Goal: Transaction & Acquisition: Purchase product/service

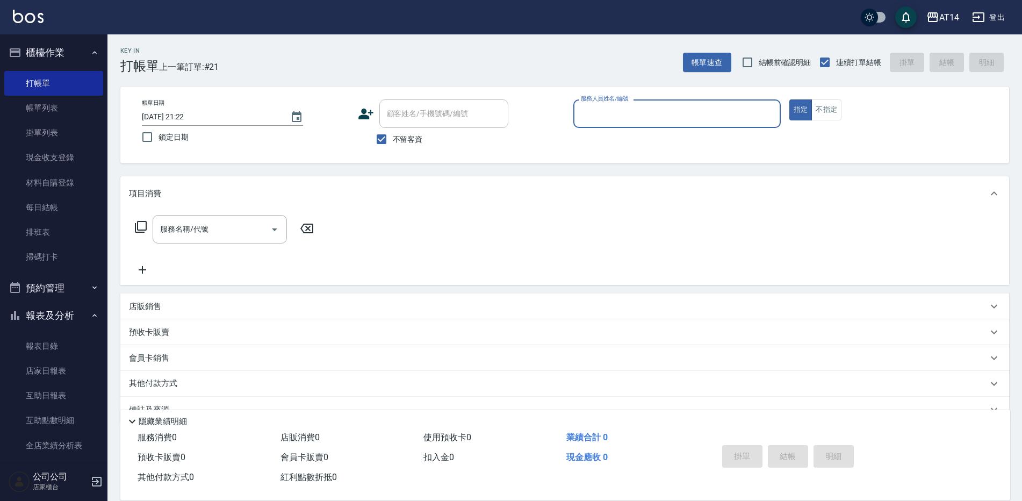
drag, startPoint x: 33, startPoint y: 287, endPoint x: 35, endPoint y: 282, distance: 5.6
click at [34, 285] on button "預約管理" at bounding box center [53, 288] width 99 height 28
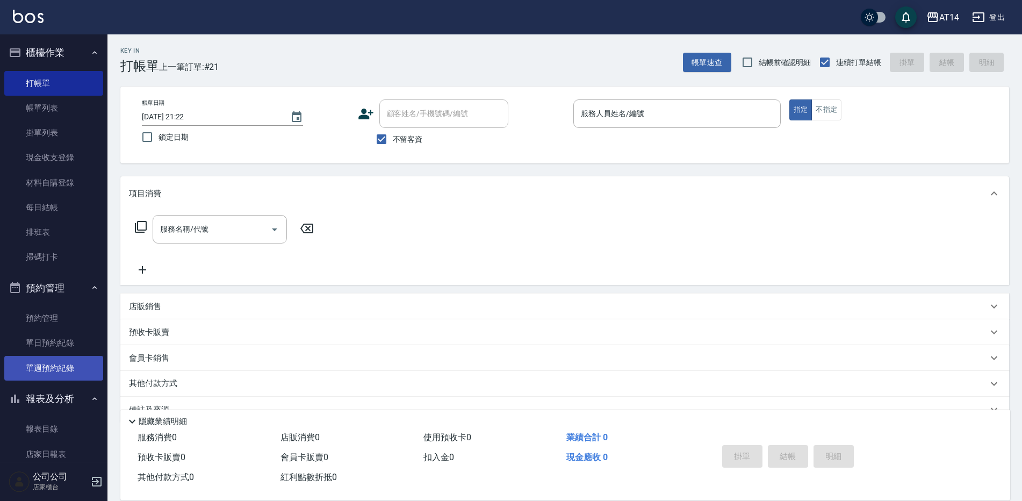
click at [35, 364] on link "單週預約紀錄" at bounding box center [53, 368] width 99 height 25
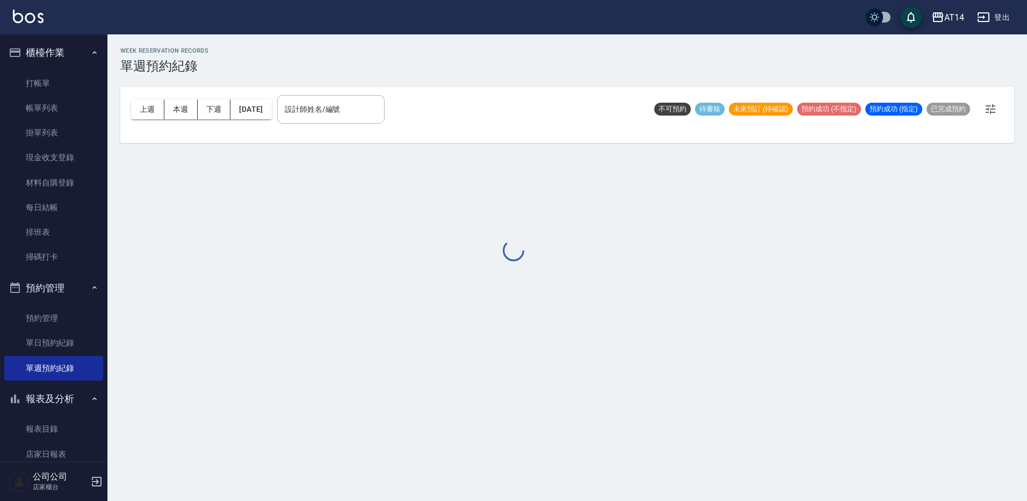
click at [343, 102] on div at bounding box center [513, 250] width 1027 height 501
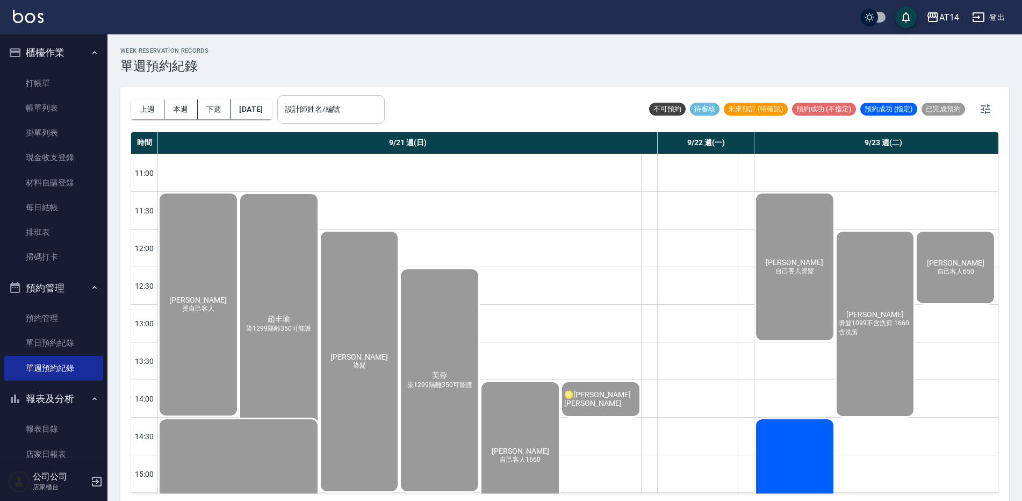
click at [338, 113] on input "設計師姓名/編號" at bounding box center [331, 109] width 98 height 19
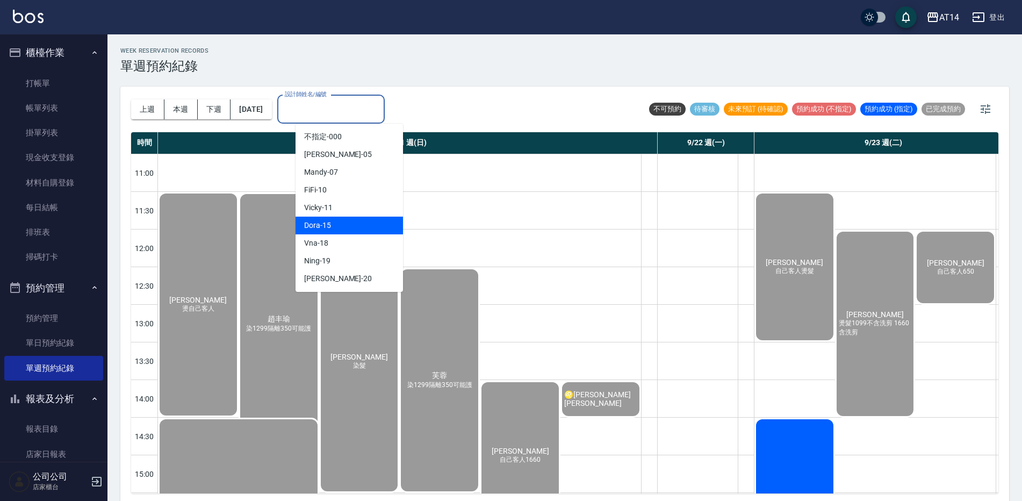
click at [338, 227] on div "Dora -15" at bounding box center [348, 225] width 107 height 18
type input "Dora-15"
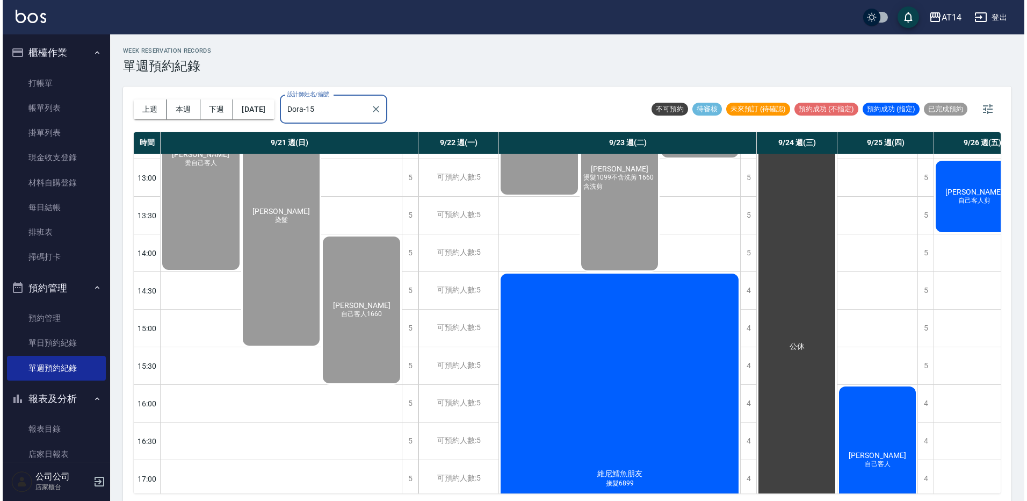
scroll to position [161, 0]
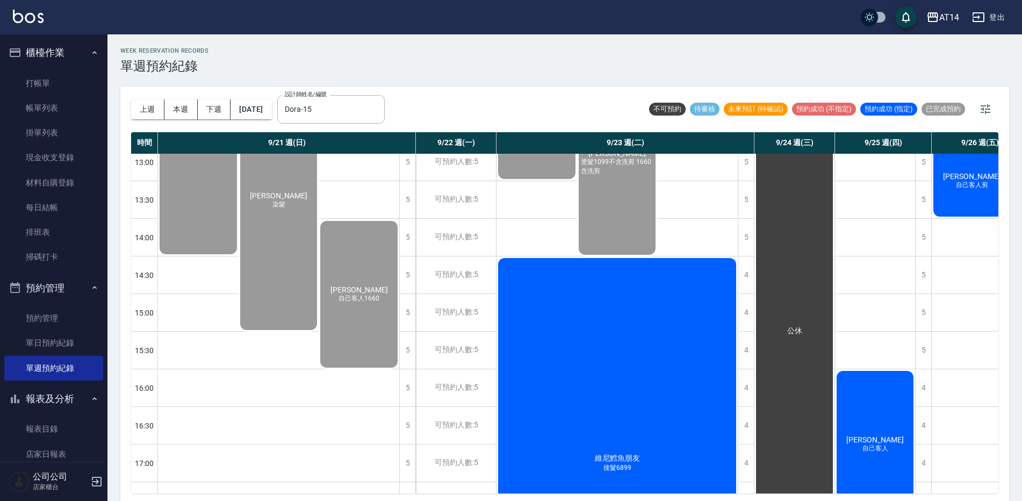
click at [641, 361] on div "維尼鱈魚朋友 接髮6899" at bounding box center [616, 462] width 241 height 413
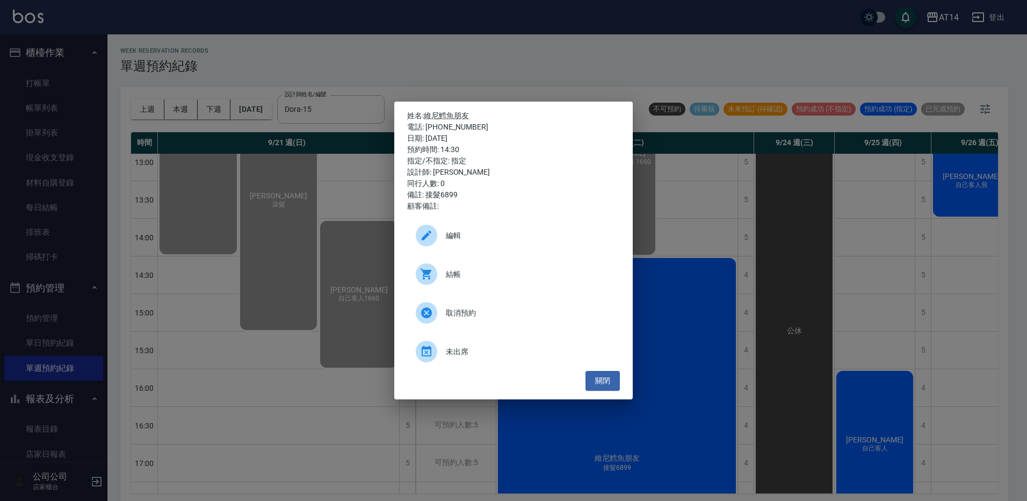
click at [467, 276] on span "結帳" at bounding box center [528, 274] width 165 height 11
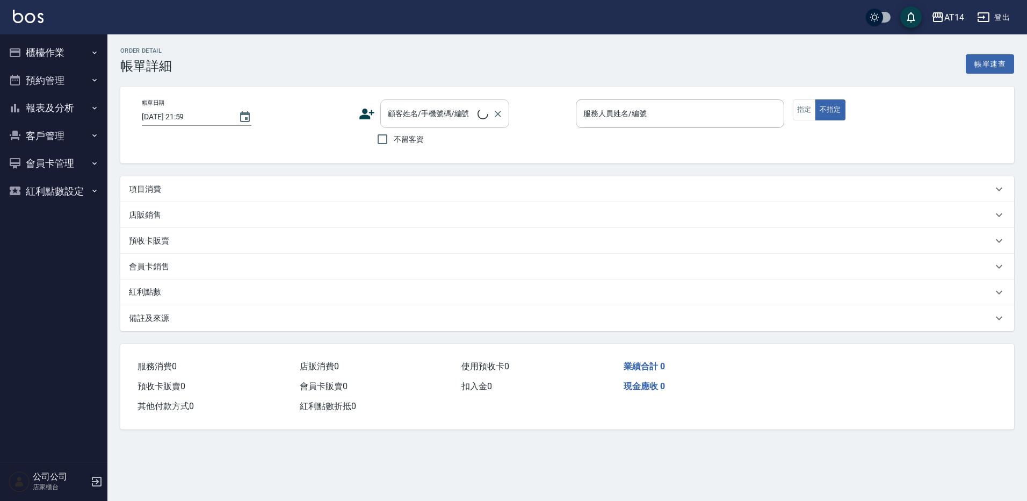
type input "2025/09/23 14:30"
type input "接髮6899"
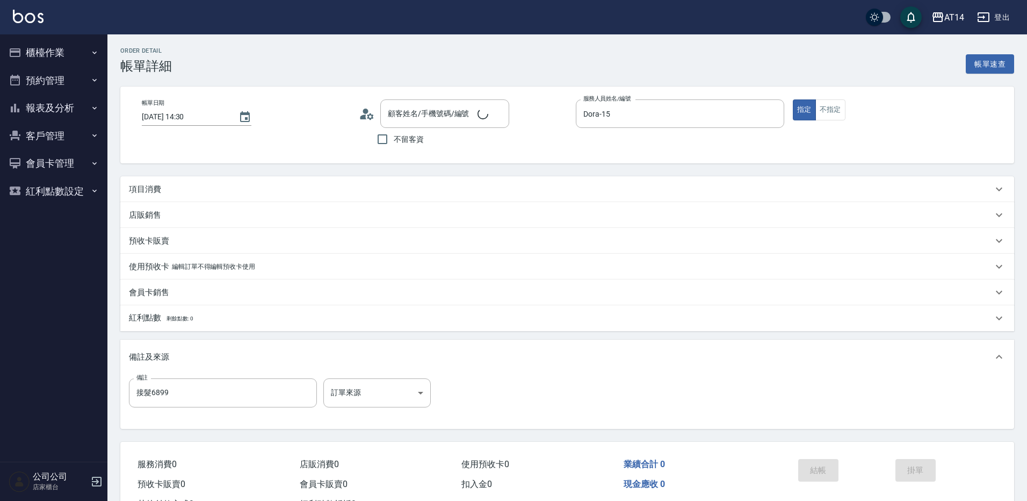
type input "Dora-15"
click at [230, 179] on div "項目消費" at bounding box center [564, 189] width 889 height 26
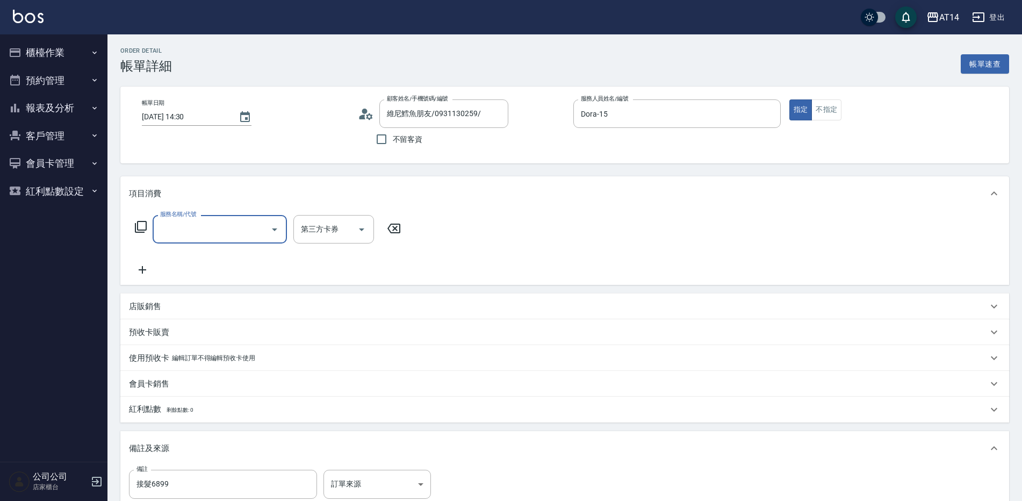
type input "維尼鱈魚朋友/0931130259/"
click at [207, 221] on input "服務名稱/代號" at bounding box center [211, 229] width 109 height 19
type input "061"
type input "4"
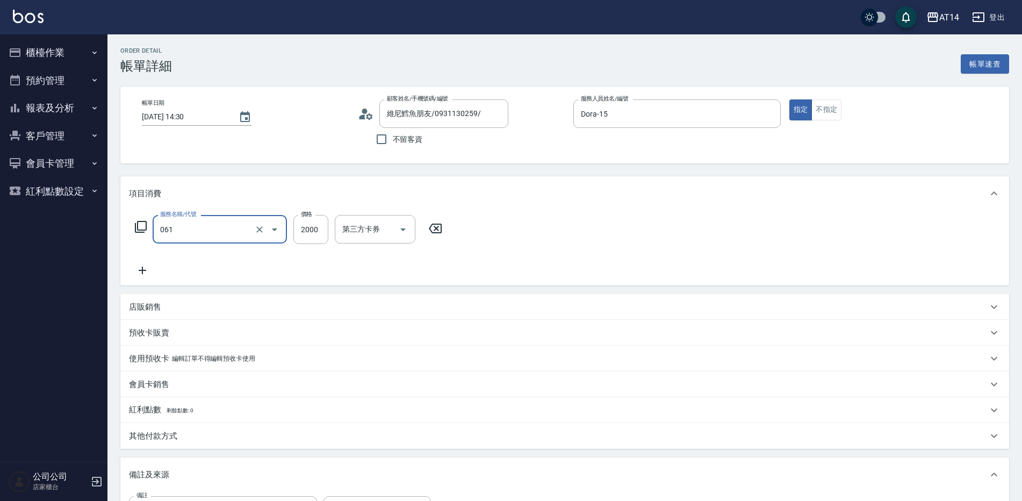
type input "接髮(061)"
type input "2"
type input "0"
type input "280"
type input "1"
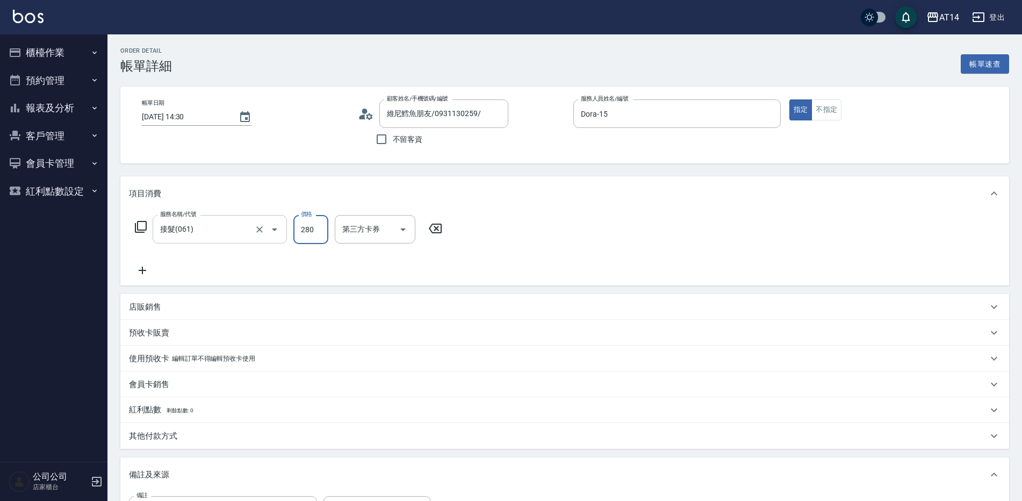
type input "28"
type input "0"
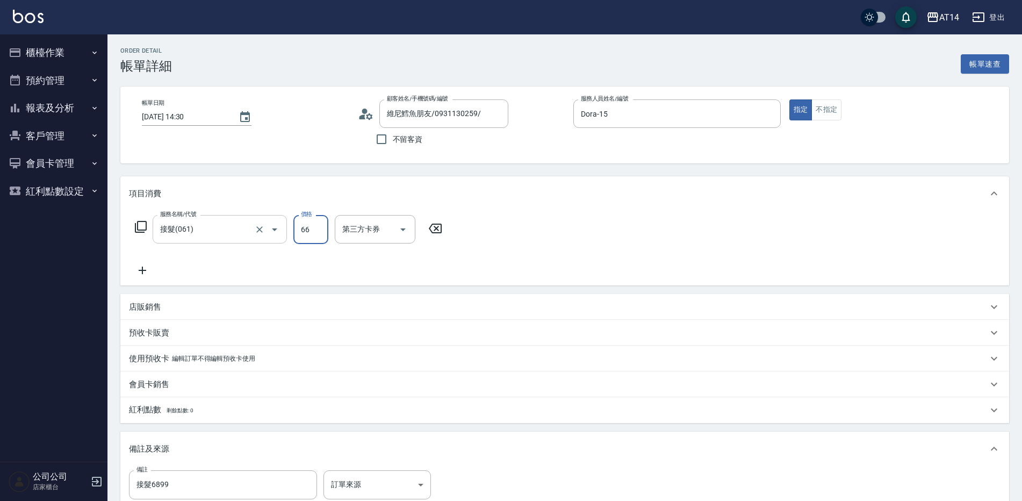
type input "668"
type input "1"
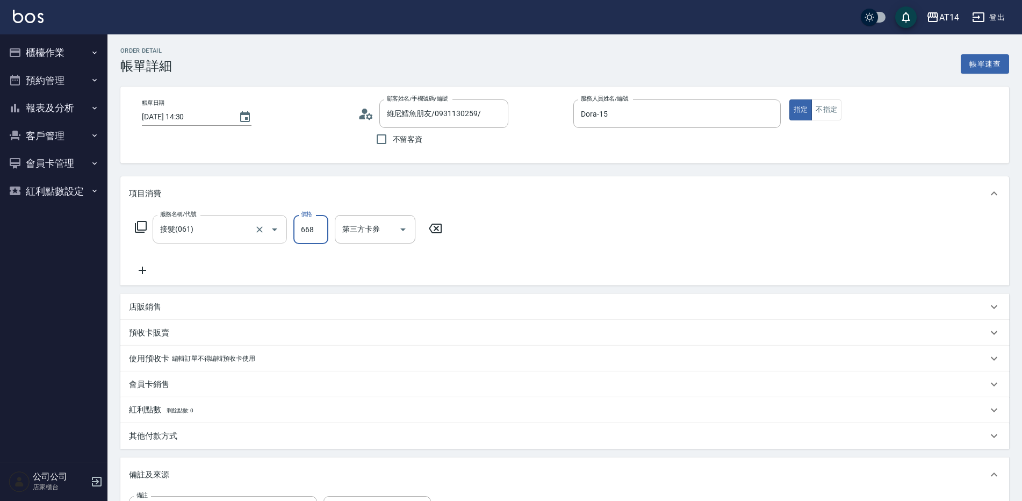
type input "6680"
type input "13"
type input "66800"
type input "134"
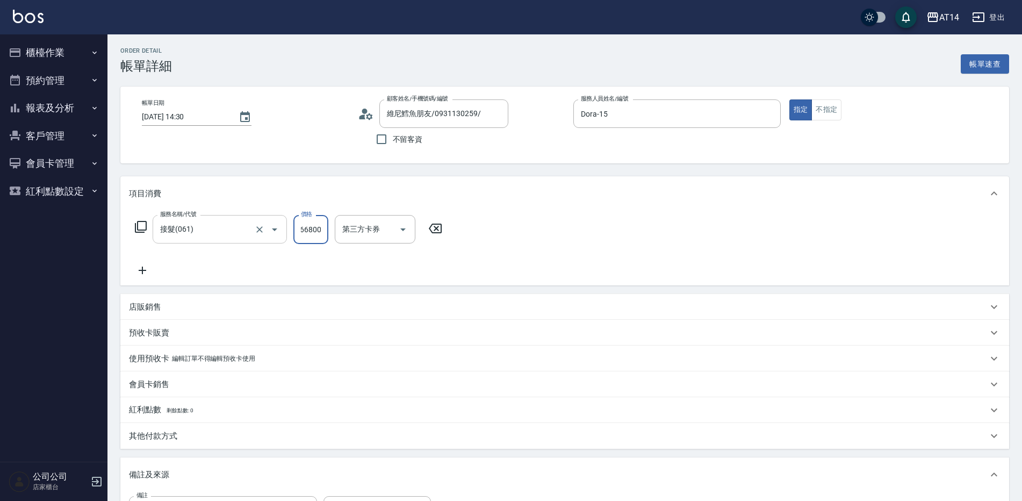
type input "6680"
type input "13"
type input "668"
type input "1"
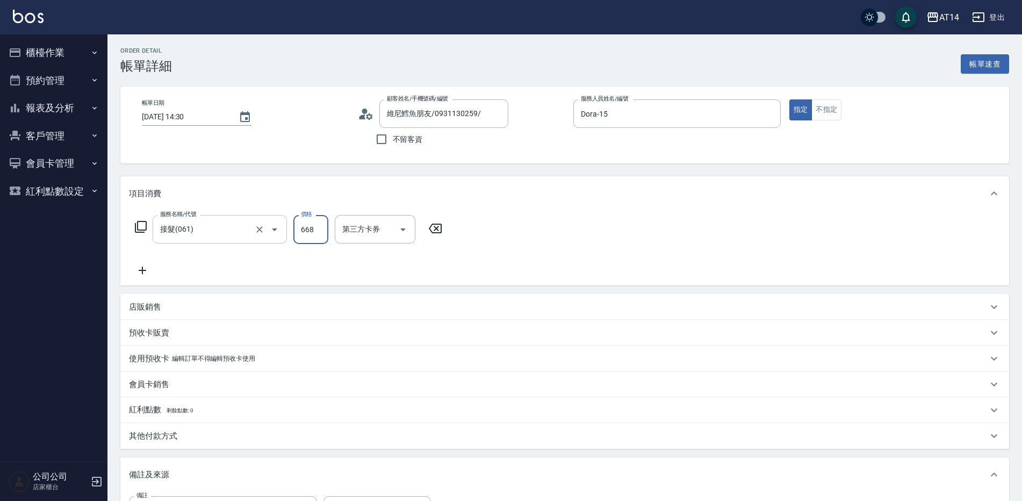
type input "66"
type input "0"
type input "680"
type input "1"
type input "6800"
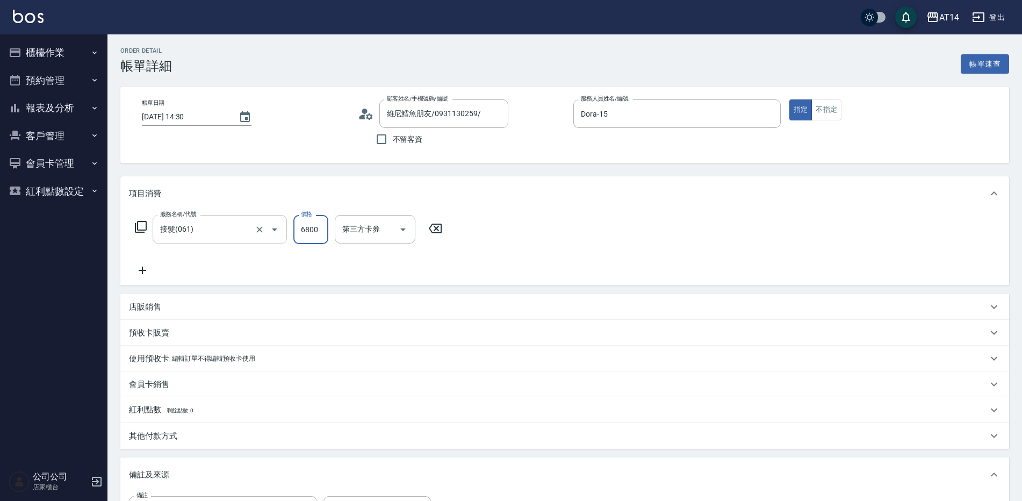
type input "14"
type input "6800"
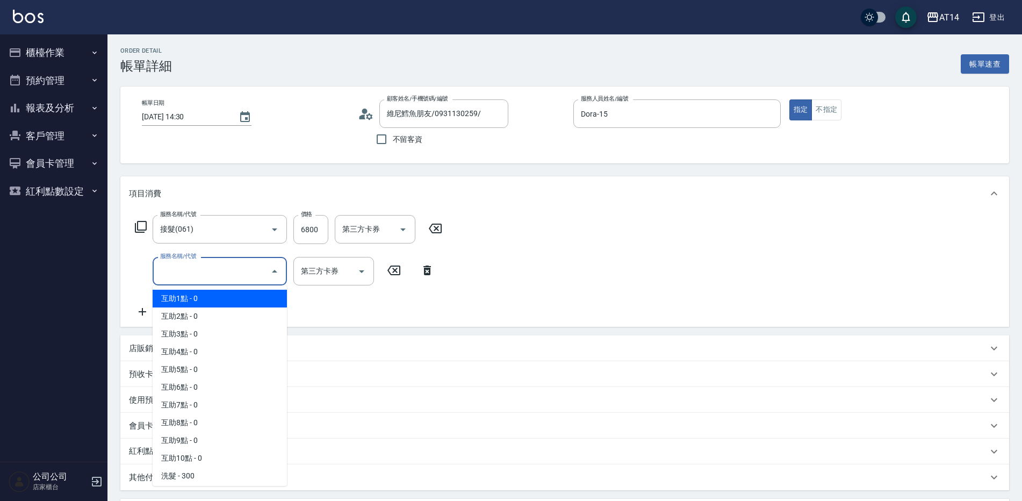
click at [227, 271] on input "服務名稱/代號" at bounding box center [211, 271] width 109 height 19
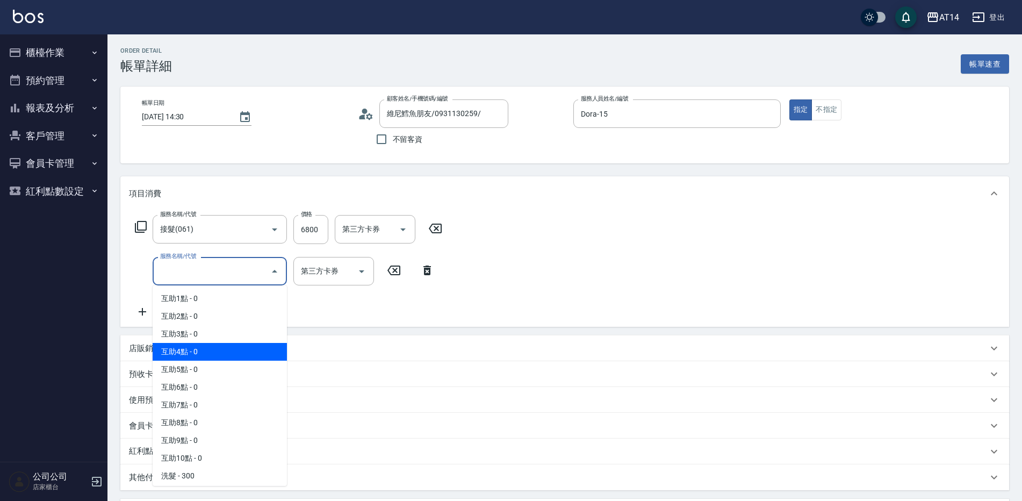
click at [236, 351] on span "互助4點 - 0" at bounding box center [220, 352] width 134 height 18
type input "互助4點(004)"
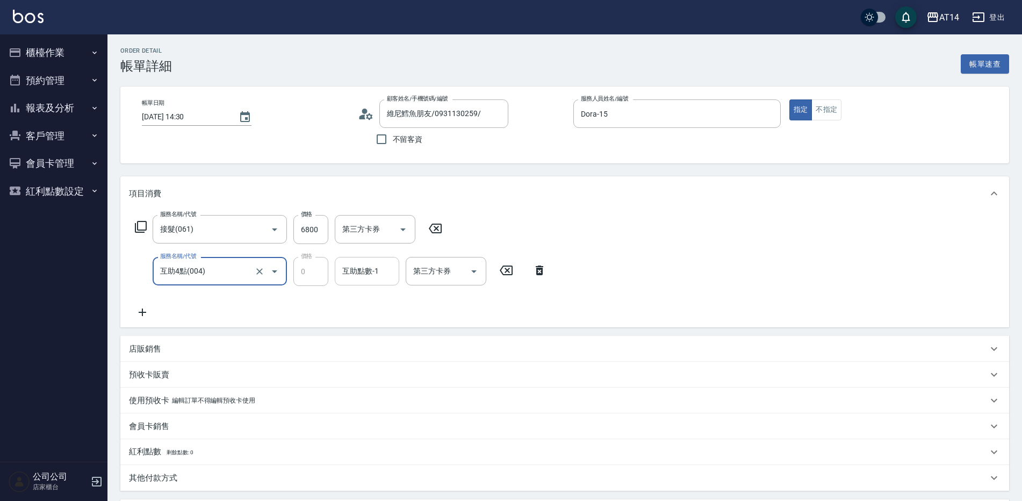
click at [362, 284] on div "互助點數-1" at bounding box center [367, 271] width 64 height 28
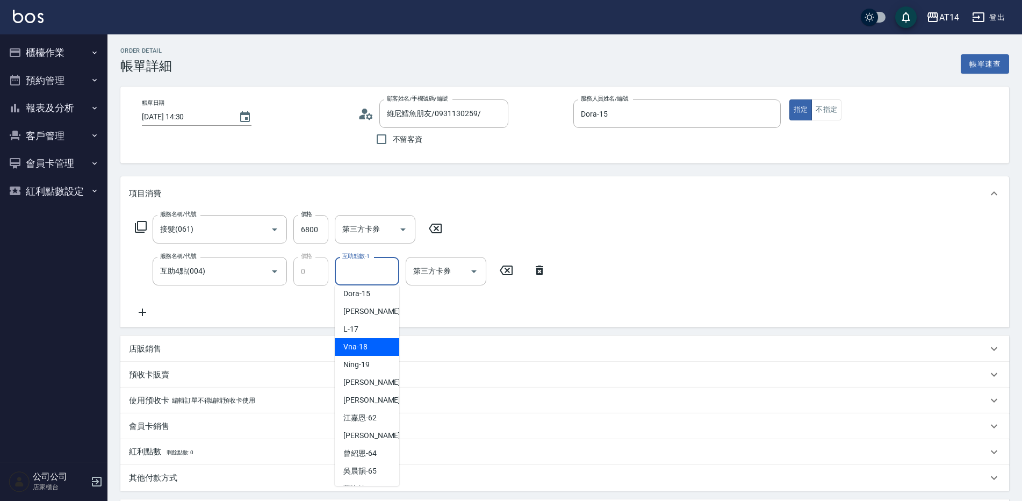
scroll to position [145, 0]
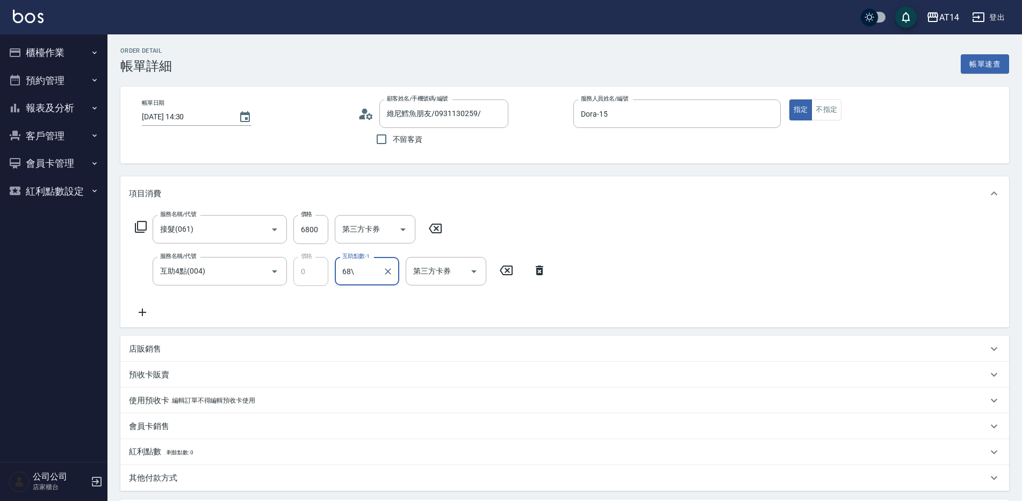
type input "68\"
click at [229, 279] on input "互助4點(004)" at bounding box center [204, 271] width 95 height 19
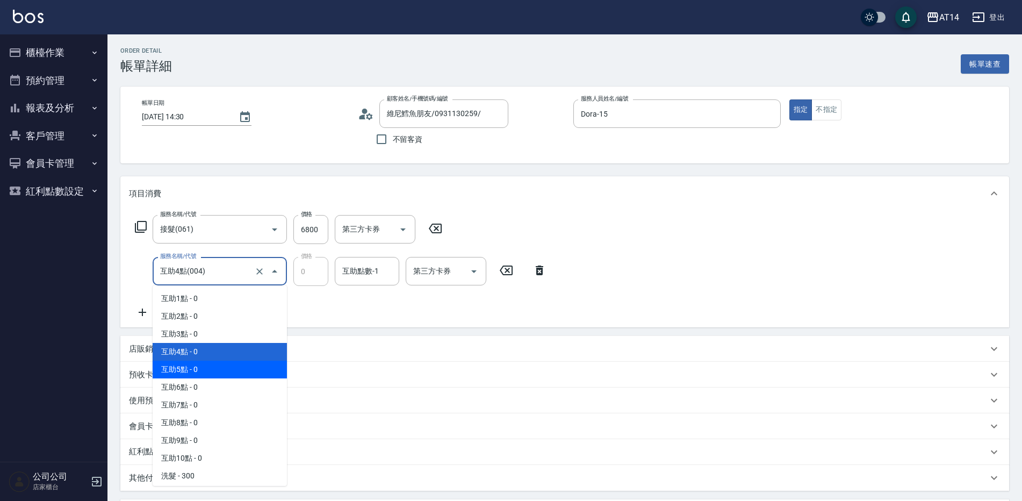
click at [210, 369] on span "互助5點 - 0" at bounding box center [220, 369] width 134 height 18
type input "互助5點(005)"
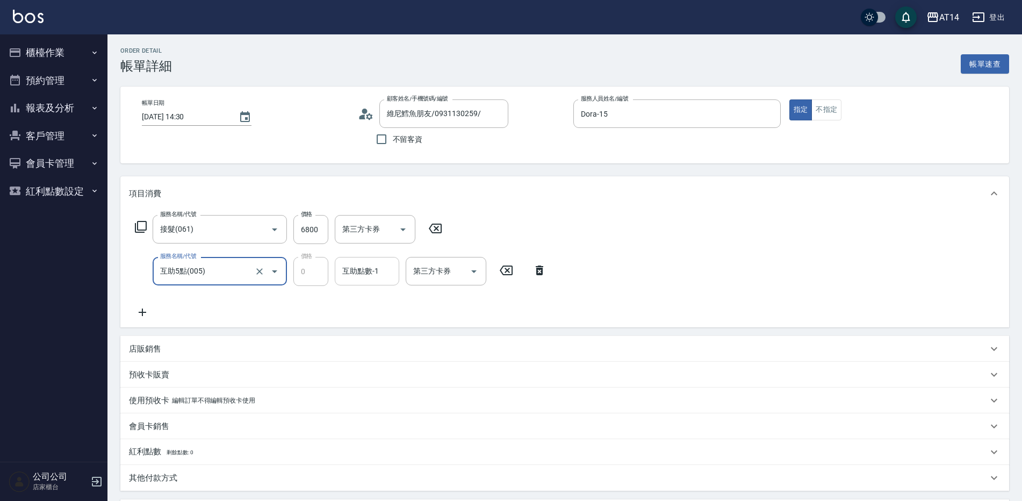
click at [360, 266] on div "互助點數-1 互助點數-1" at bounding box center [367, 271] width 64 height 28
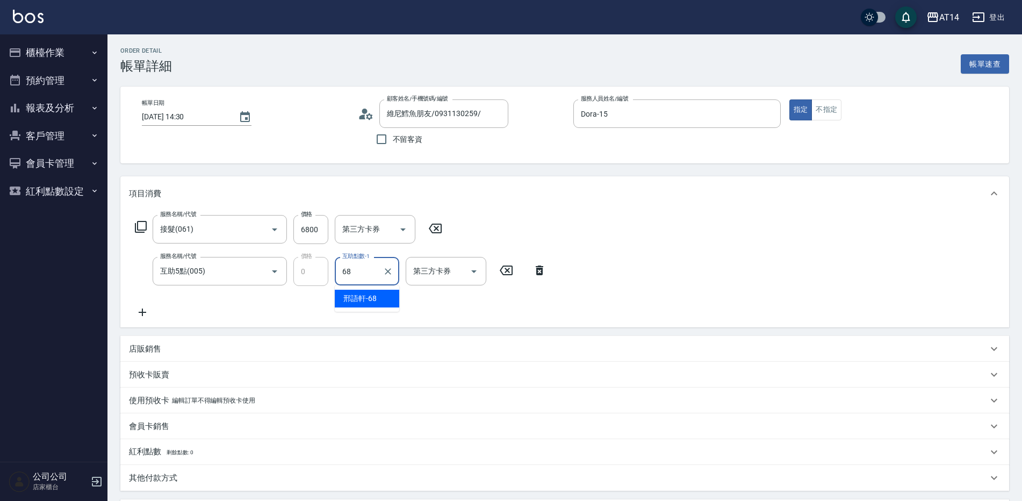
type input "邢語軒-68"
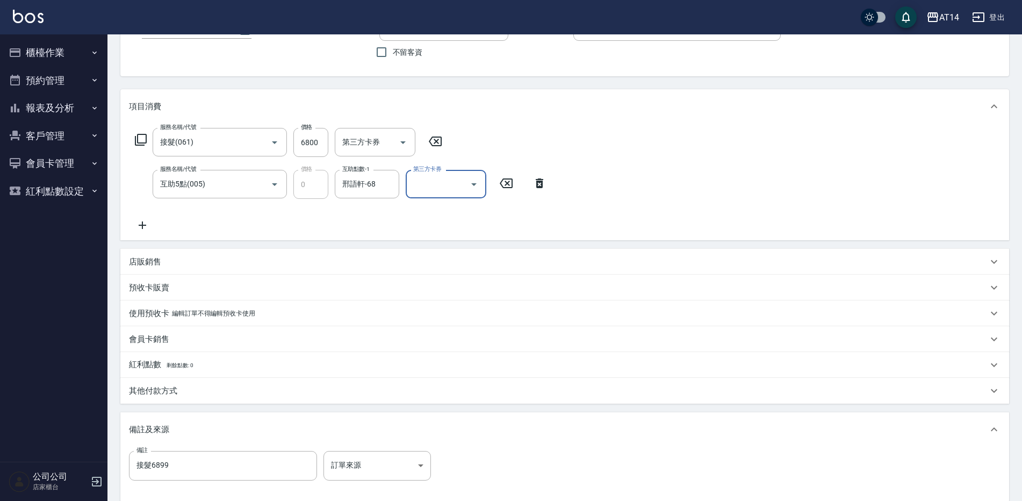
scroll to position [204, 0]
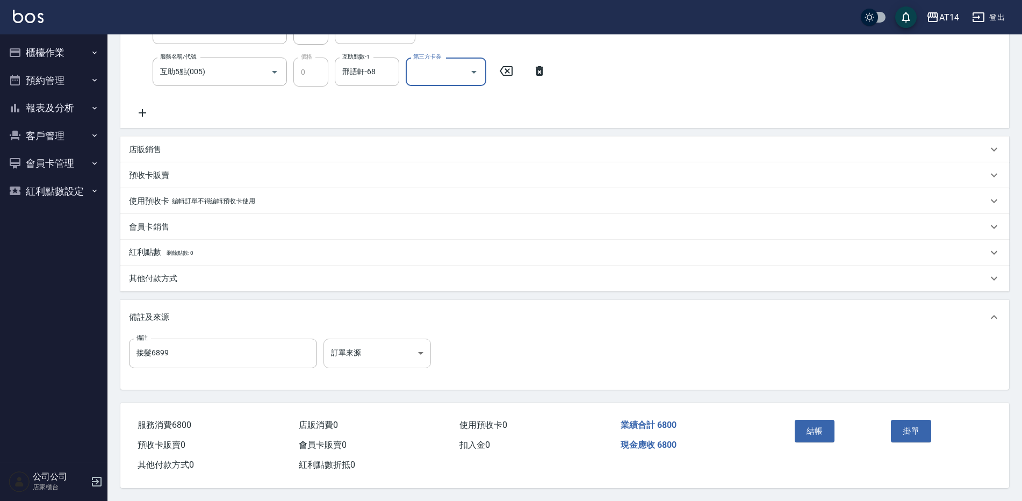
click at [353, 352] on body "AT14 登出 櫃檯作業 打帳單 帳單列表 掛單列表 現金收支登錄 材料自購登錄 每日結帳 排班表 掃碼打卡 預約管理 預約管理 單日預約紀錄 單週預約紀錄 …" at bounding box center [511, 151] width 1022 height 700
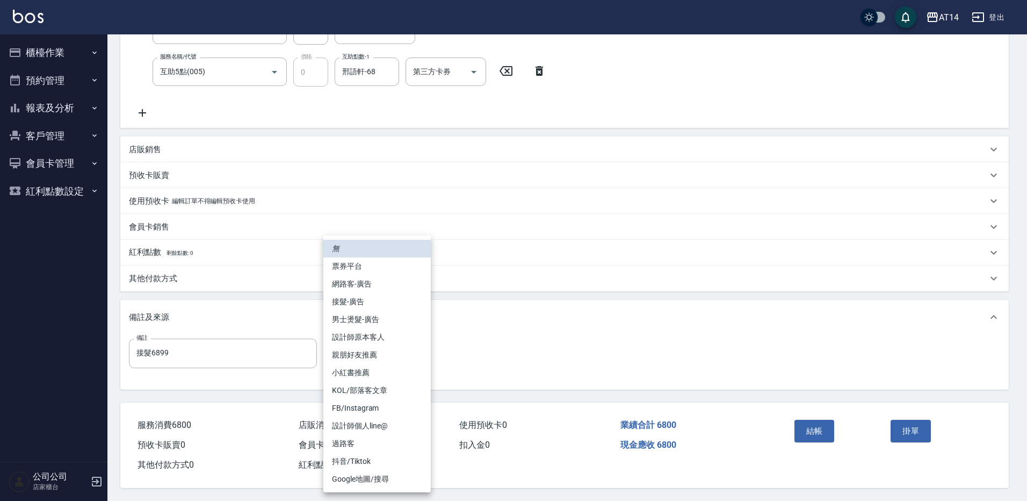
click at [382, 335] on li "設計師原本客人" at bounding box center [376, 337] width 107 height 18
type input "設計師原本客人"
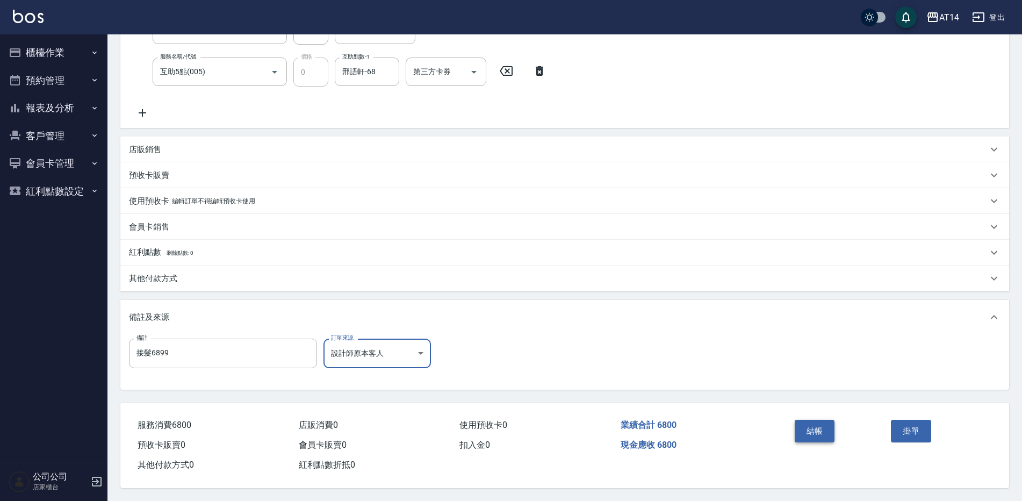
click at [810, 420] on button "結帳" at bounding box center [815, 431] width 40 height 23
